Goal: Task Accomplishment & Management: Complete application form

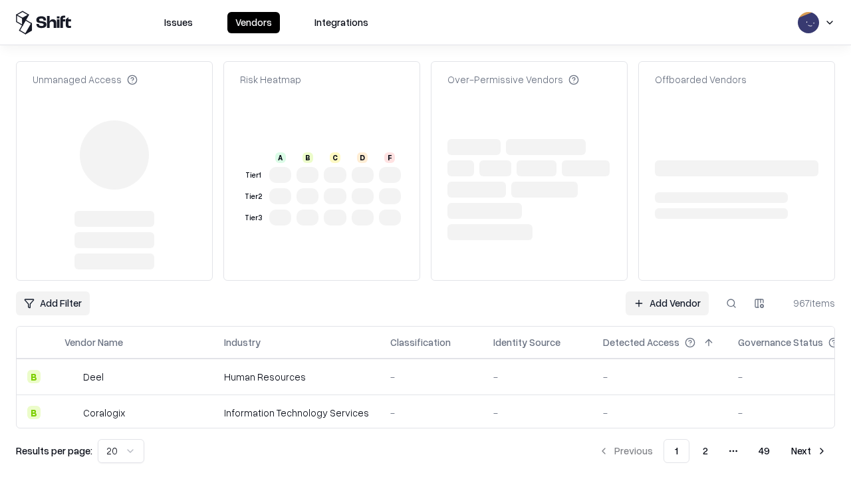
click at [667, 291] on link "Add Vendor" at bounding box center [666, 303] width 83 height 24
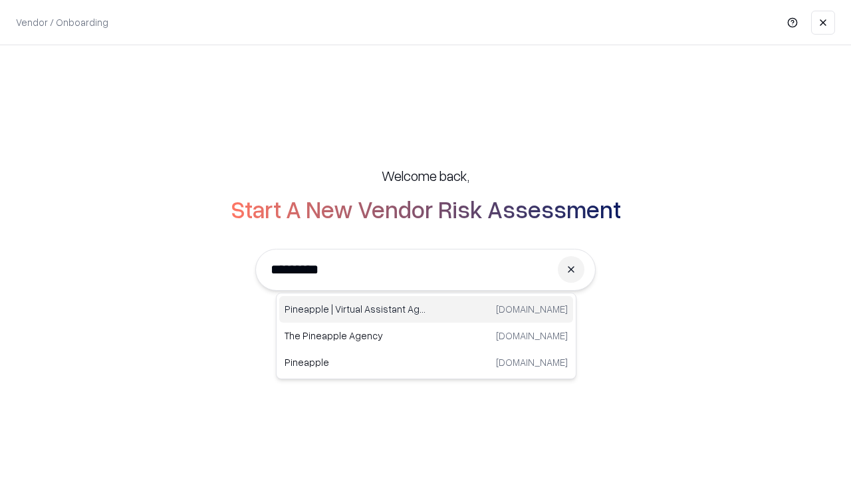
click at [426, 309] on div "Pineapple | Virtual Assistant Agency [DOMAIN_NAME]" at bounding box center [426, 309] width 294 height 27
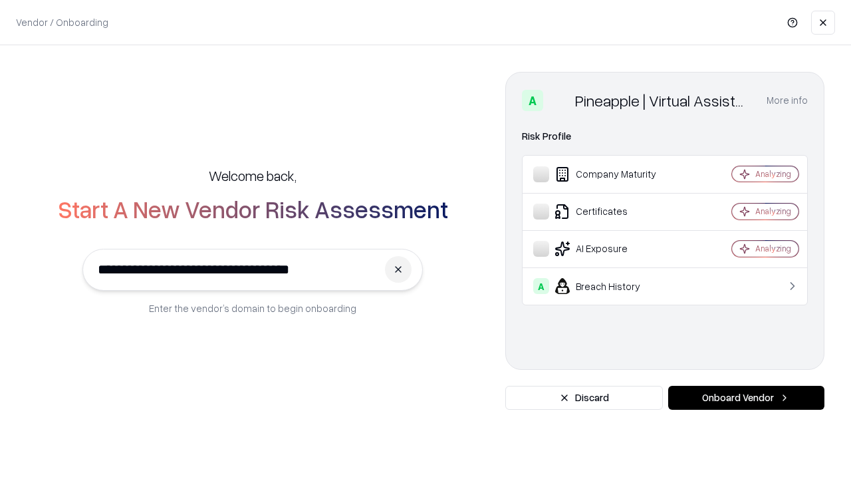
type input "**********"
click at [746, 397] on button "Onboard Vendor" at bounding box center [746, 398] width 156 height 24
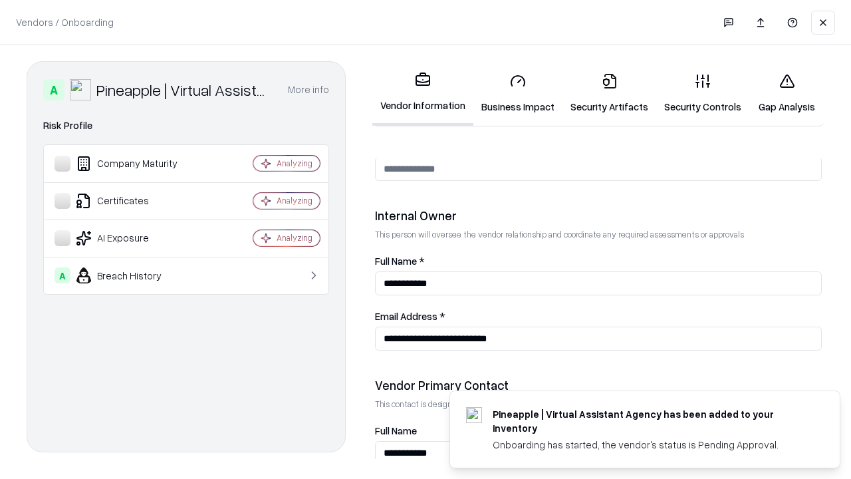
scroll to position [689, 0]
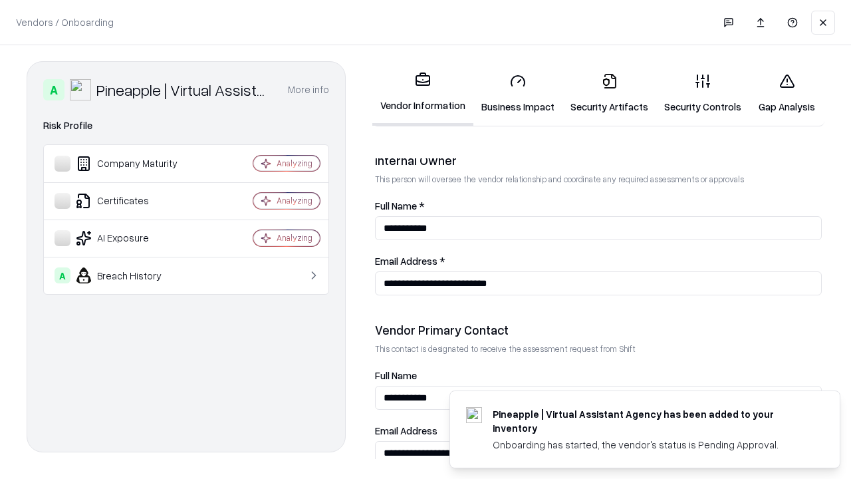
click at [609, 93] on link "Security Artifacts" at bounding box center [609, 93] width 94 height 62
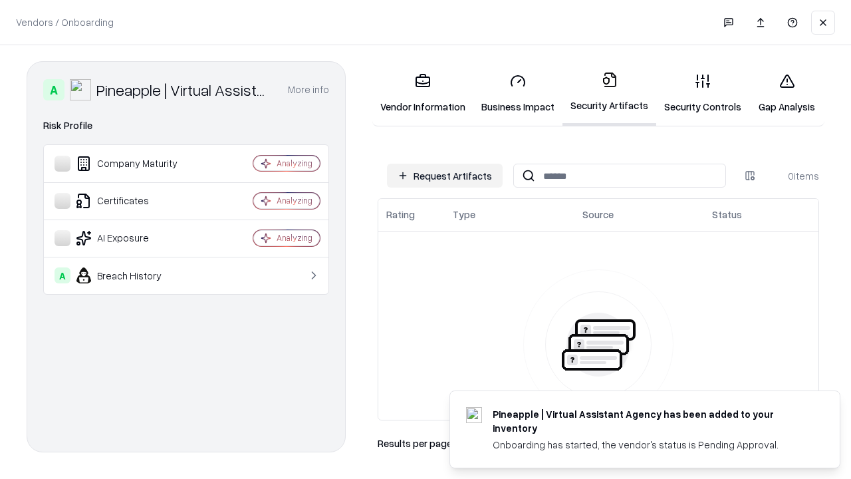
click at [445, 175] on button "Request Artifacts" at bounding box center [445, 176] width 116 height 24
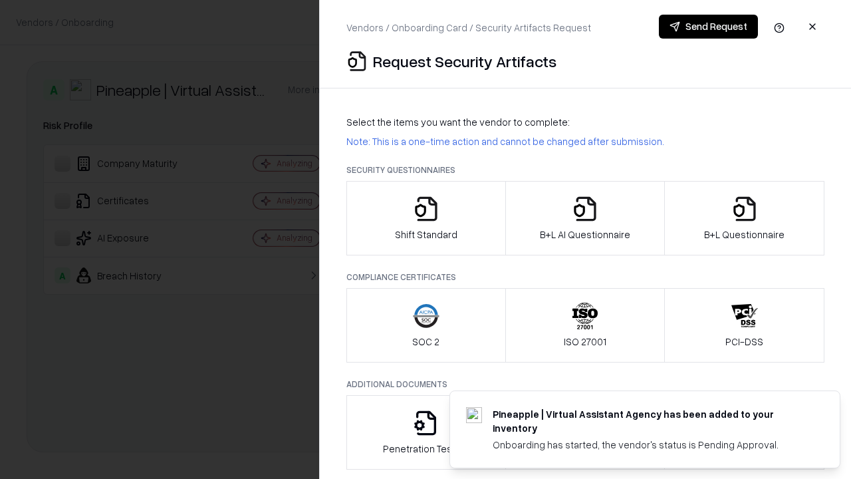
click at [744, 218] on icon "button" at bounding box center [744, 208] width 27 height 27
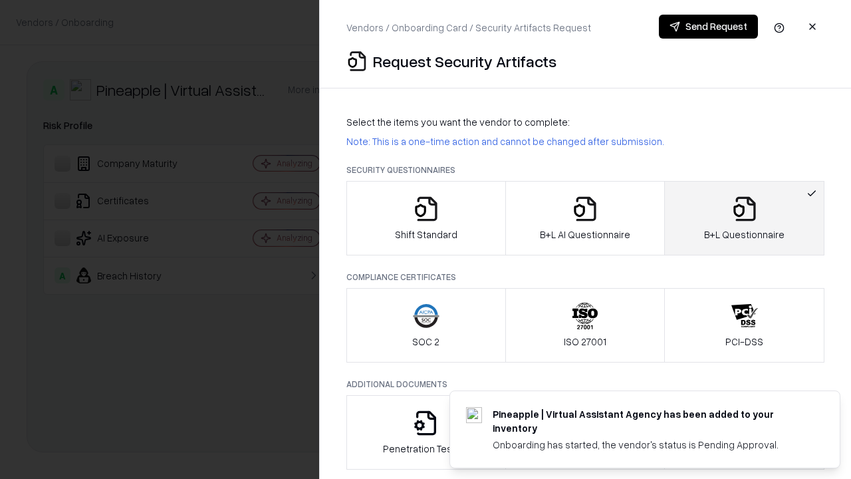
click at [584, 218] on icon "button" at bounding box center [585, 208] width 27 height 27
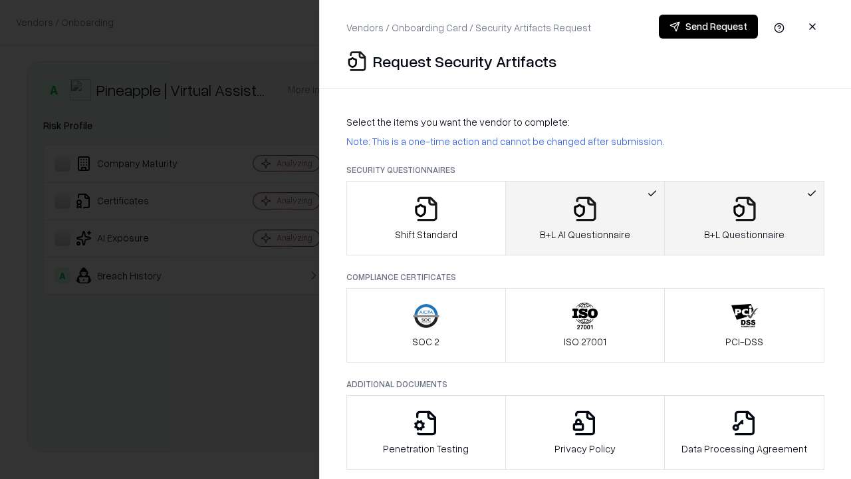
click at [708, 27] on button "Send Request" at bounding box center [708, 27] width 99 height 24
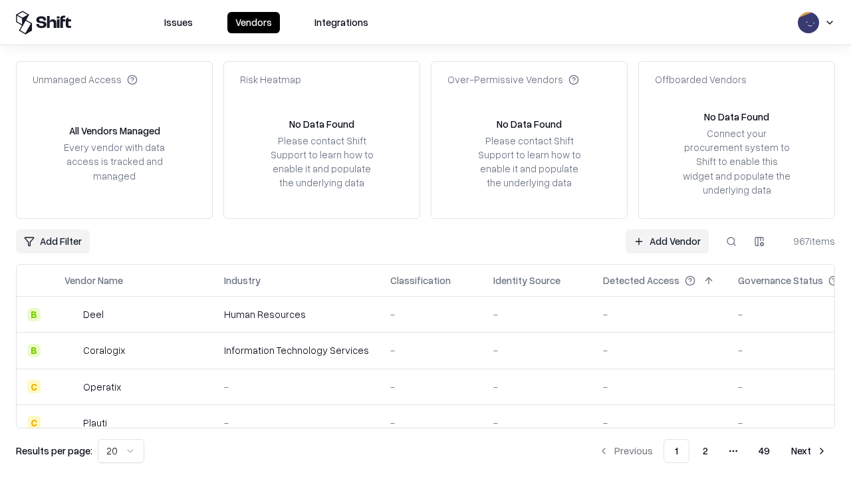
click at [731, 241] on button at bounding box center [731, 241] width 24 height 24
type input "**********"
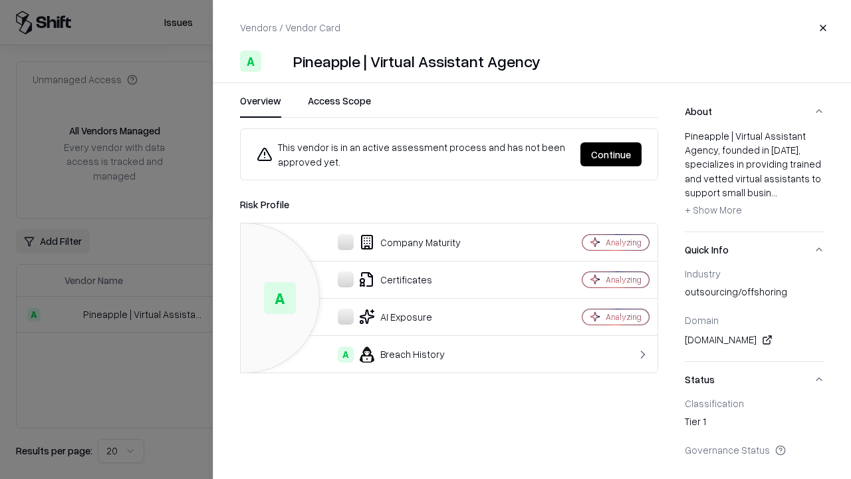
click at [611, 154] on button "Continue" at bounding box center [610, 154] width 61 height 24
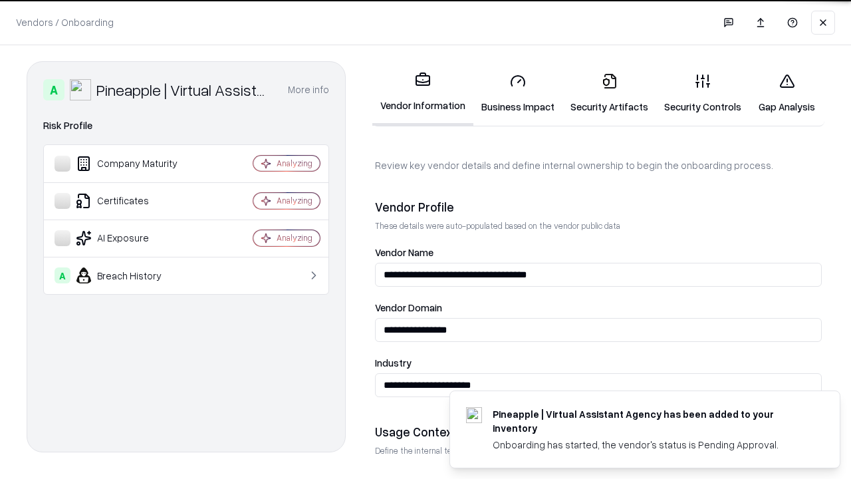
click at [609, 93] on link "Security Artifacts" at bounding box center [609, 93] width 94 height 62
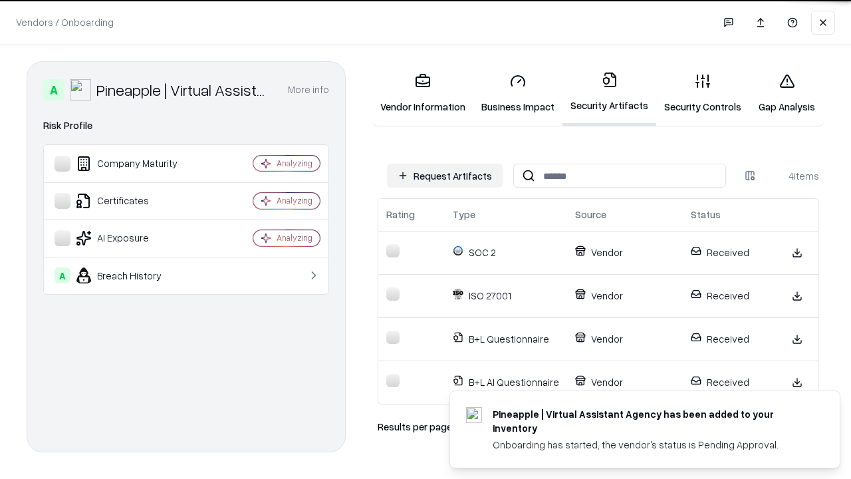
click at [786, 93] on link "Gap Analysis" at bounding box center [786, 93] width 75 height 62
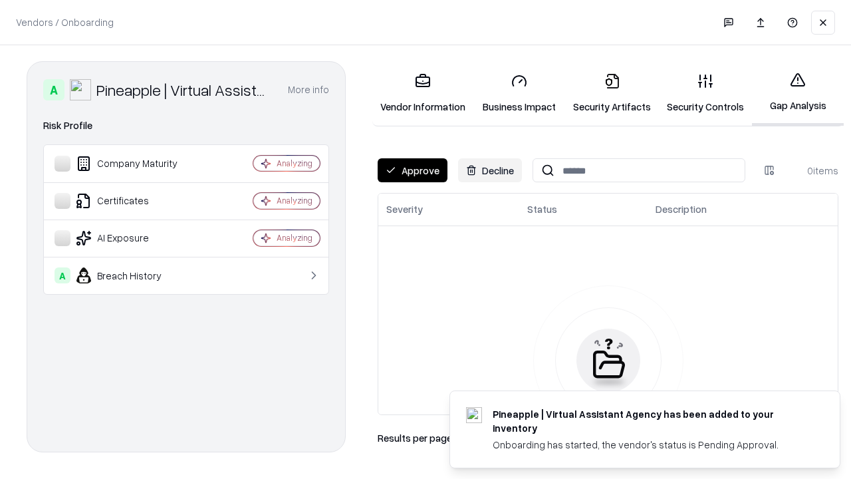
click at [412, 170] on button "Approve" at bounding box center [413, 170] width 70 height 24
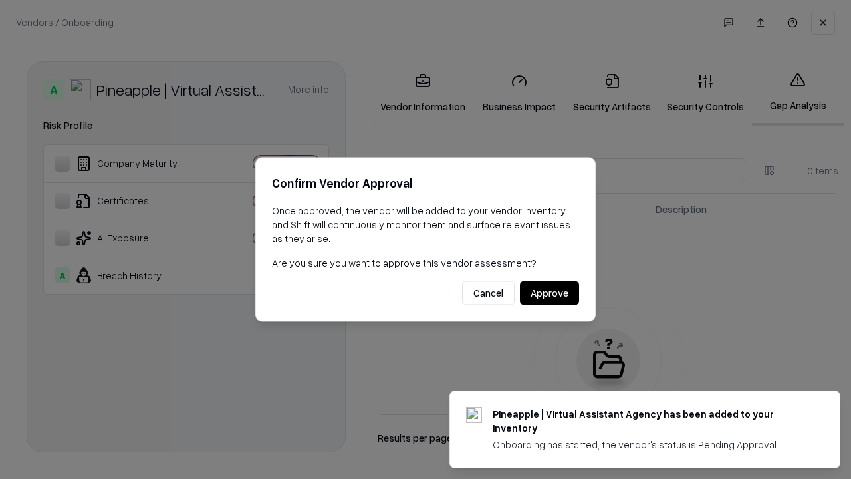
click at [549, 292] on button "Approve" at bounding box center [549, 293] width 59 height 24
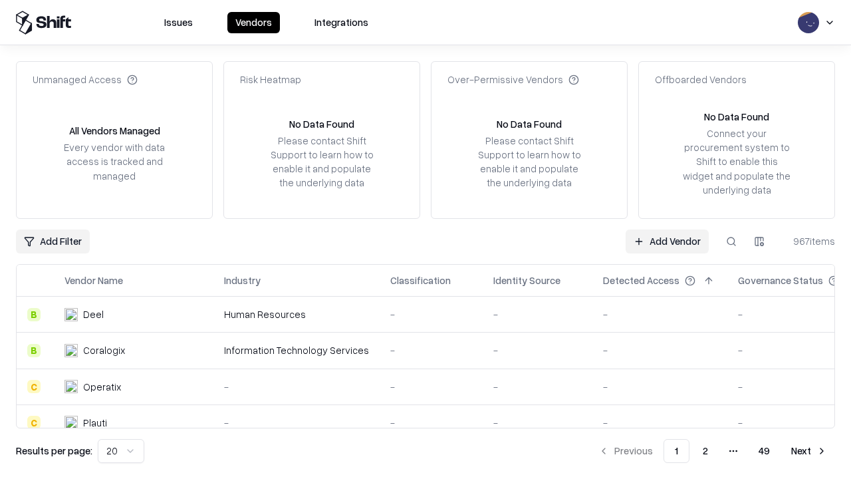
type input "**********"
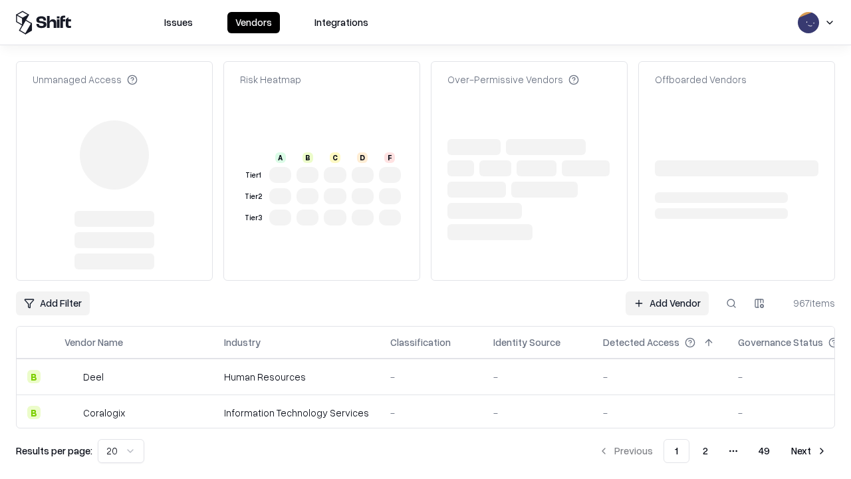
click at [667, 291] on link "Add Vendor" at bounding box center [666, 303] width 83 height 24
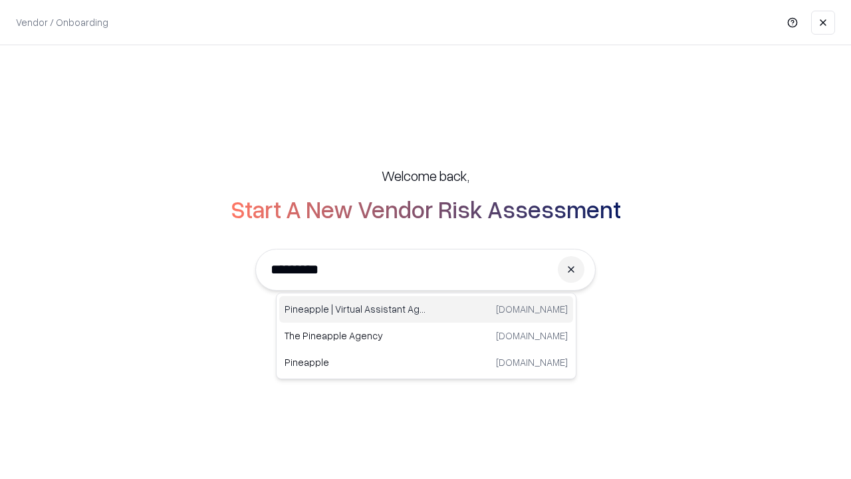
click at [426, 309] on div "Pineapple | Virtual Assistant Agency [DOMAIN_NAME]" at bounding box center [426, 309] width 294 height 27
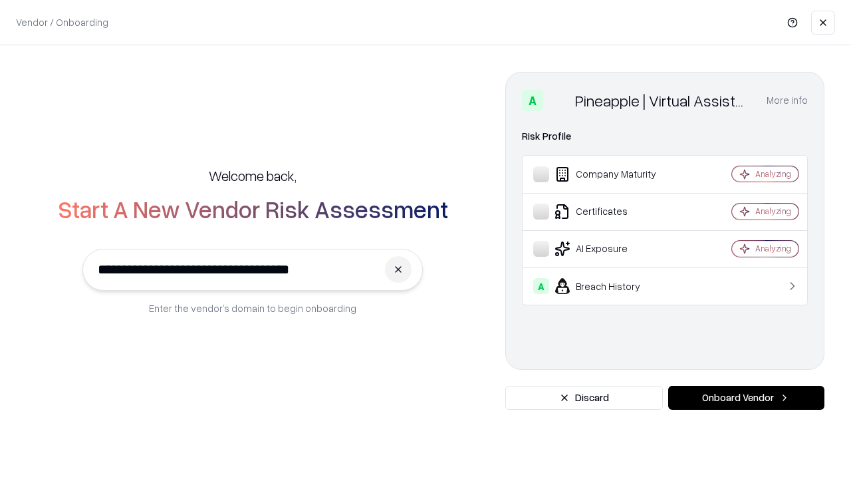
type input "**********"
click at [746, 397] on button "Onboard Vendor" at bounding box center [746, 398] width 156 height 24
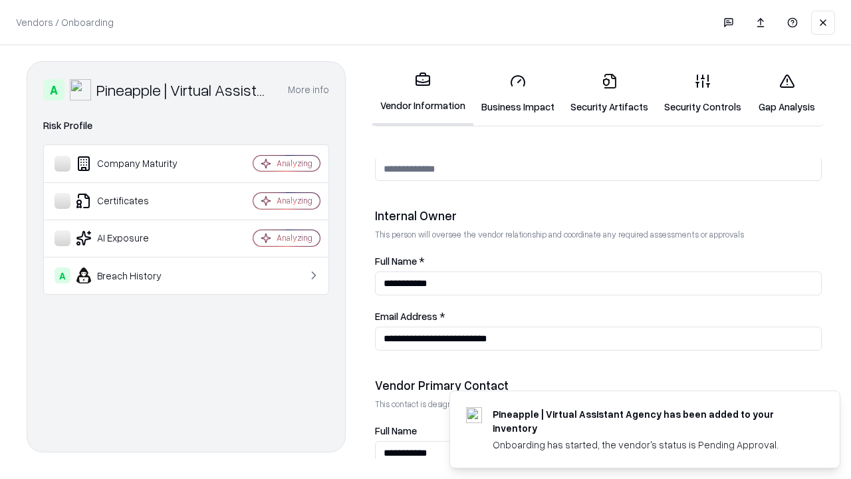
scroll to position [689, 0]
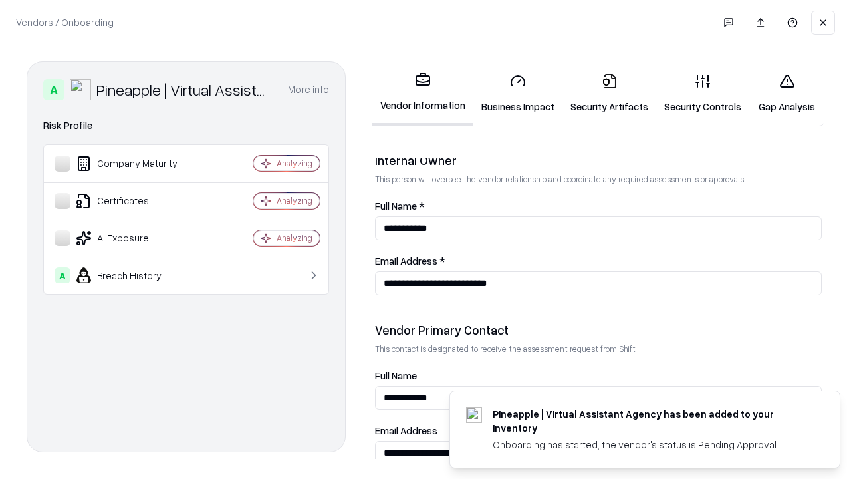
click at [786, 93] on link "Gap Analysis" at bounding box center [786, 93] width 75 height 62
